Goal: Task Accomplishment & Management: Complete application form

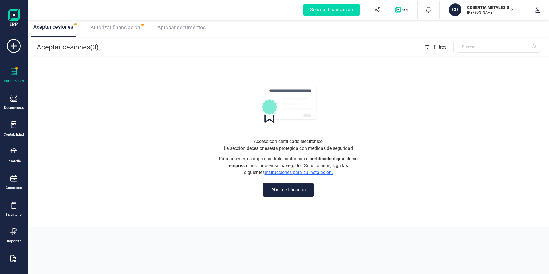
click at [275, 190] on button "Abrir certificados" at bounding box center [288, 190] width 51 height 14
click at [105, 26] on span "Autorizar financiación" at bounding box center [115, 27] width 50 height 6
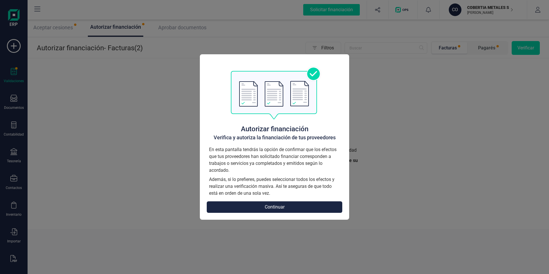
click at [274, 210] on button "Continuar" at bounding box center [275, 206] width 136 height 11
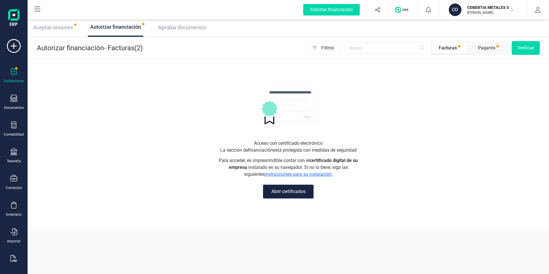
click at [286, 187] on button "Abrir certificados" at bounding box center [288, 192] width 51 height 14
click at [294, 192] on button "Abrir certificados" at bounding box center [288, 192] width 51 height 14
click at [458, 10] on div "CO" at bounding box center [455, 9] width 13 height 13
click at [453, 8] on div "CO" at bounding box center [455, 9] width 13 height 13
click at [453, 10] on div "CO" at bounding box center [455, 9] width 13 height 13
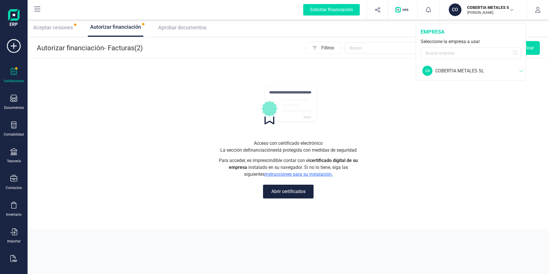
click at [452, 72] on div "COBERTIA METALES SL" at bounding box center [478, 71] width 84 height 7
click at [428, 71] on div "CO" at bounding box center [428, 71] width 10 height 10
drag, startPoint x: 458, startPoint y: 9, endPoint x: 461, endPoint y: 9, distance: 3.7
click at [458, 9] on div "CO" at bounding box center [455, 9] width 13 height 13
click at [511, 10] on icon "button" at bounding box center [512, 9] width 3 height 5
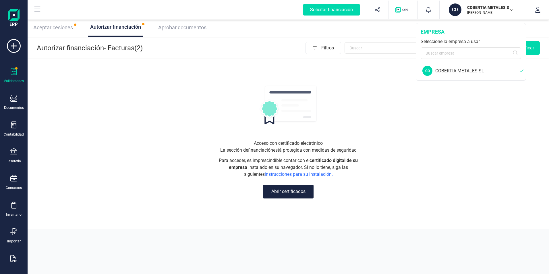
click at [459, 70] on div "COBERTIA METALES SL" at bounding box center [478, 71] width 84 height 7
click at [457, 193] on div "Acceso con certificado electrónico La sección de financiación está protegida co…" at bounding box center [289, 144] width 522 height 170
click at [458, 7] on div "CO" at bounding box center [455, 9] width 13 height 13
click at [539, 11] on icon "button" at bounding box center [538, 10] width 6 height 6
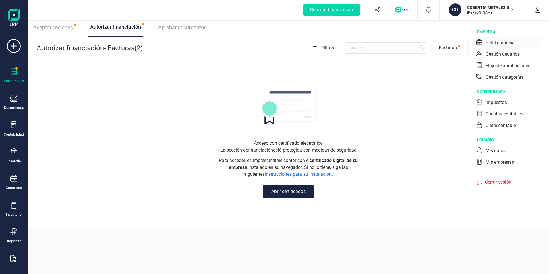
click at [502, 45] on div "Perfil empresa" at bounding box center [500, 42] width 29 height 7
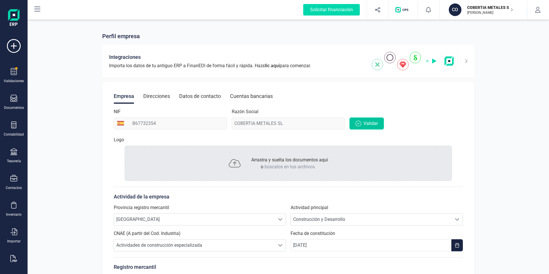
click at [357, 126] on button "Validar" at bounding box center [367, 124] width 34 height 12
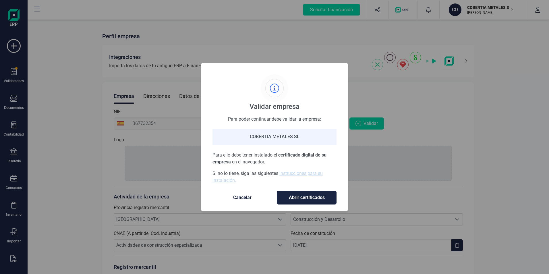
click at [307, 196] on span "Abrir certificados" at bounding box center [307, 197] width 48 height 7
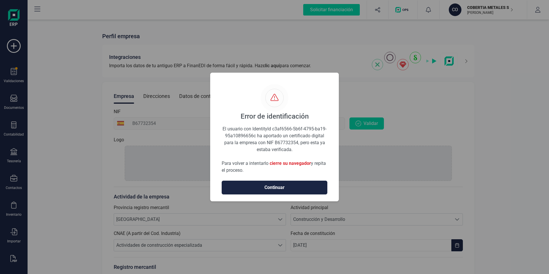
click at [288, 163] on span "cierre su navegador" at bounding box center [290, 163] width 41 height 5
click at [274, 188] on span "Continuar" at bounding box center [275, 187] width 94 height 7
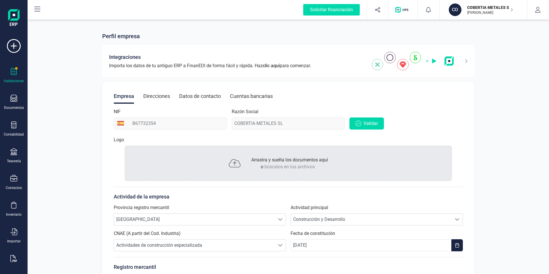
click at [13, 73] on icon at bounding box center [14, 71] width 6 height 7
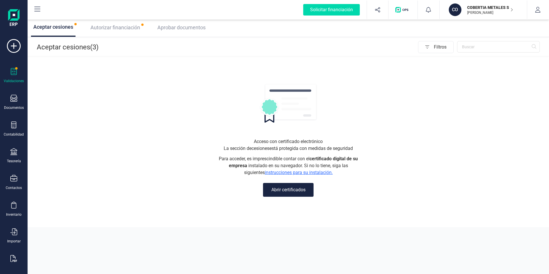
click at [280, 188] on button "Abrir certificados" at bounding box center [288, 190] width 51 height 14
click at [111, 27] on span "Autorizar financiación" at bounding box center [115, 27] width 50 height 6
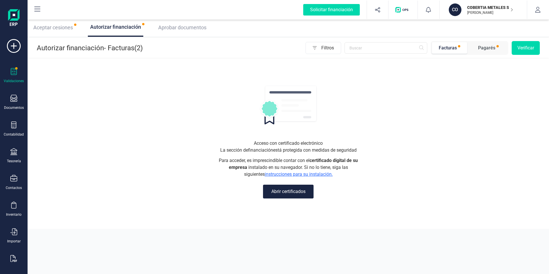
click at [53, 30] on span "Aceptar cesiones" at bounding box center [53, 27] width 40 height 6
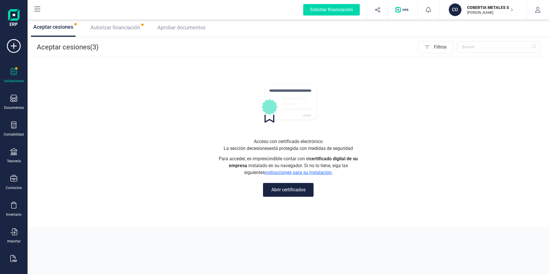
click at [81, 53] on div "Aceptar cesiones (3) Filtros" at bounding box center [289, 47] width 522 height 18
click at [124, 27] on span "Autorizar financiación" at bounding box center [115, 27] width 50 height 6
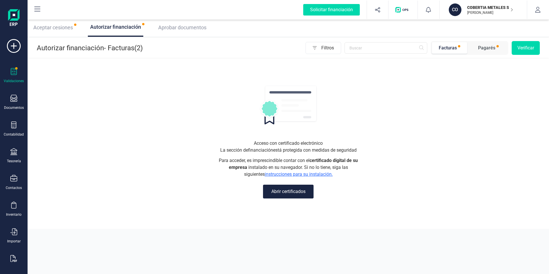
click at [52, 25] on span "Aceptar cesiones" at bounding box center [53, 27] width 40 height 6
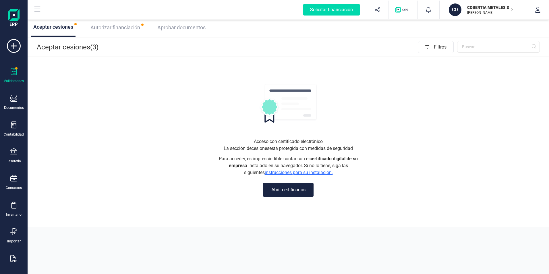
click at [115, 28] on span "Autorizar financiación" at bounding box center [115, 27] width 50 height 6
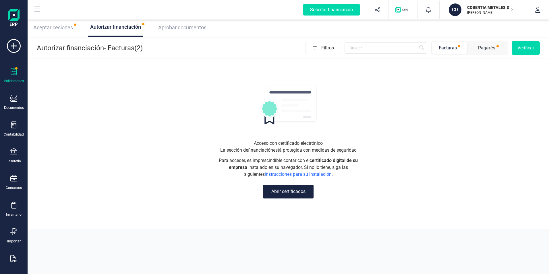
click at [59, 31] on div "Aceptar cesiones" at bounding box center [53, 28] width 44 height 8
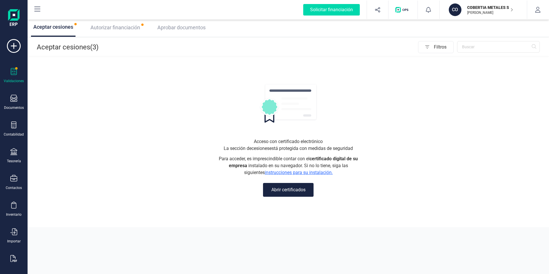
click at [119, 29] on span "Autorizar financiación" at bounding box center [115, 27] width 50 height 6
